Goal: Transaction & Acquisition: Download file/media

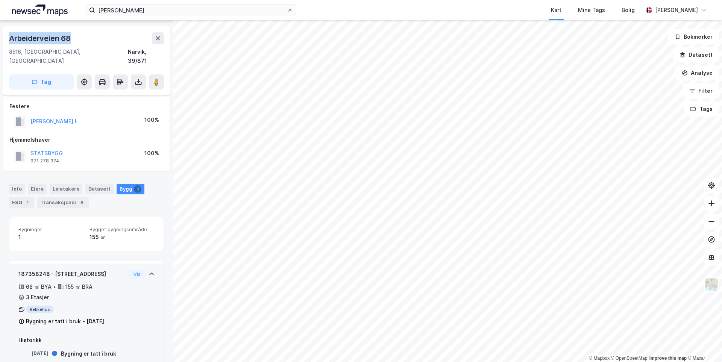
scroll to position [30, 0]
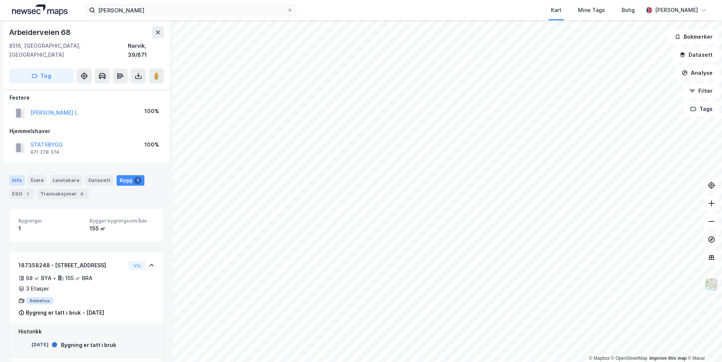
click at [21, 175] on div "Info" at bounding box center [17, 180] width 16 height 11
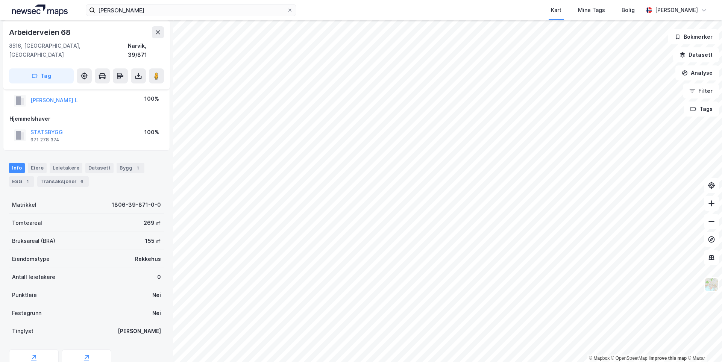
scroll to position [30, 0]
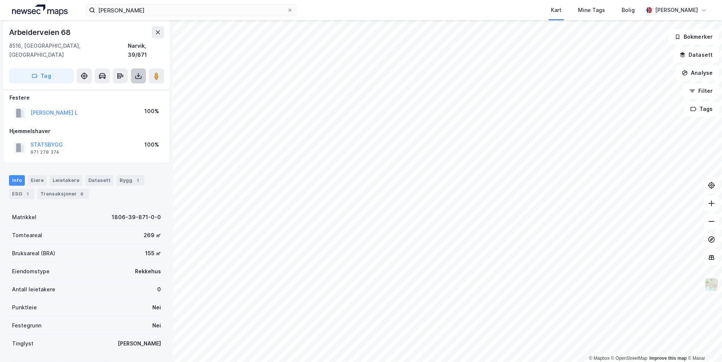
click at [141, 76] on icon at bounding box center [138, 77] width 6 height 3
click at [118, 100] on div "Last ned matrikkelrapport" at bounding box center [110, 103] width 62 height 6
click at [3, 155] on div "[PERSON_NAME] L [PERSON_NAME] [STREET_ADDRESS], [GEOGRAPHIC_DATA] [GEOGRAPHIC_D…" at bounding box center [86, 191] width 173 height 342
